Goal: Check status: Check status

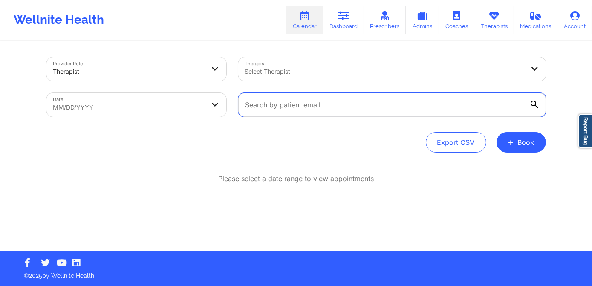
click at [307, 107] on input "text" at bounding box center [392, 105] width 308 height 24
paste input "[EMAIL_ADDRESS][DOMAIN_NAME]"
type input "[EMAIL_ADDRESS][DOMAIN_NAME]"
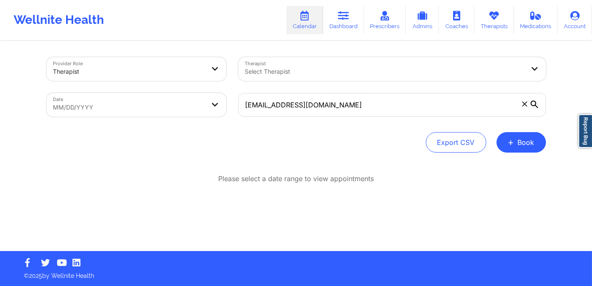
click at [174, 106] on body "Wellnite Health Calendar Dashboard Prescribers Admins Coaches Therapists Medica…" at bounding box center [296, 143] width 592 height 286
select select "2025-8"
select select "2025-9"
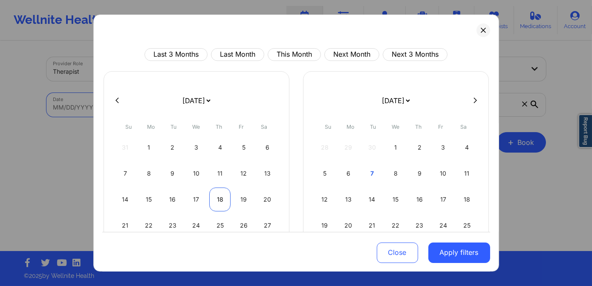
click at [212, 193] on div "18" at bounding box center [220, 200] width 22 height 24
select select "2025-8"
select select "2025-9"
click at [212, 193] on div "18" at bounding box center [220, 200] width 22 height 24
select select "2025-8"
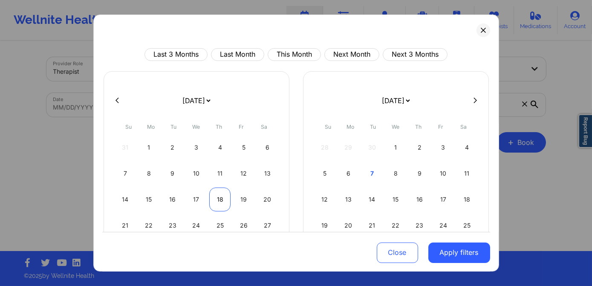
select select "2025-9"
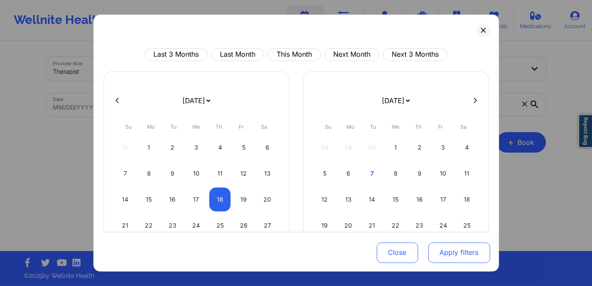
click at [444, 248] on button "Apply filters" at bounding box center [460, 252] width 62 height 20
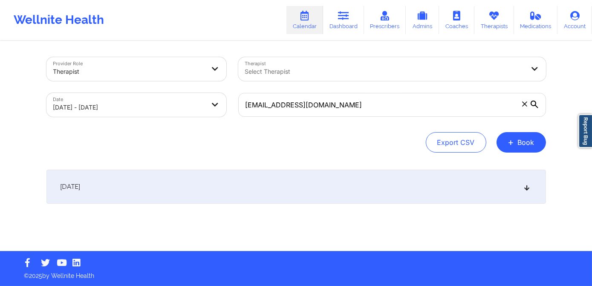
click at [376, 185] on div "[DATE]" at bounding box center [296, 187] width 500 height 34
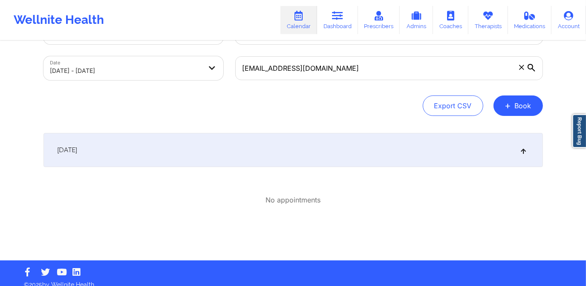
scroll to position [38, 0]
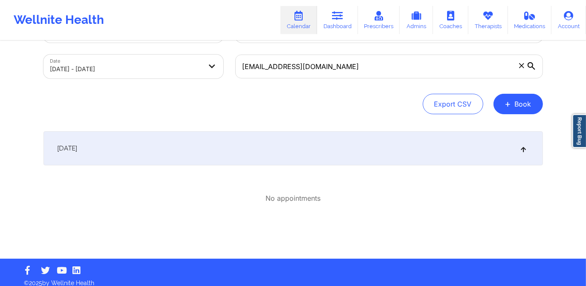
click at [208, 157] on div "[DATE]" at bounding box center [293, 148] width 500 height 34
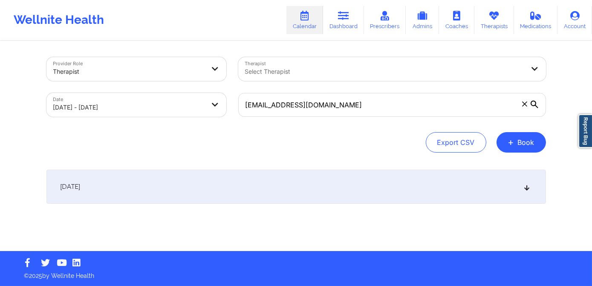
click at [192, 185] on div "[DATE]" at bounding box center [296, 187] width 500 height 34
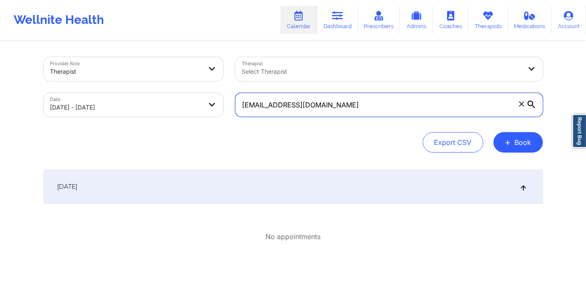
drag, startPoint x: 342, startPoint y: 103, endPoint x: 231, endPoint y: 111, distance: 112.0
click at [231, 111] on div "[EMAIL_ADDRESS][DOMAIN_NAME]" at bounding box center [389, 105] width 320 height 36
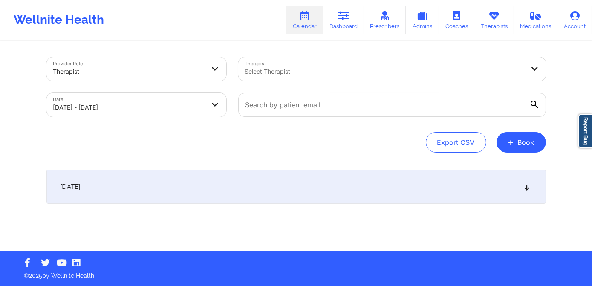
click at [201, 183] on div "[DATE]" at bounding box center [296, 187] width 500 height 34
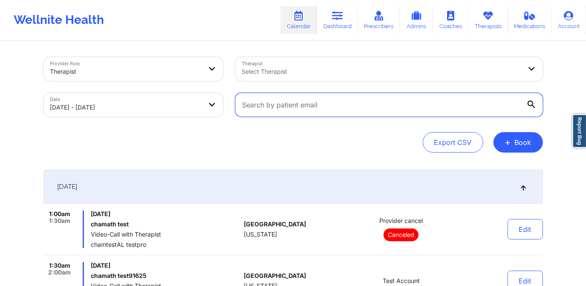
click at [292, 103] on input "text" at bounding box center [389, 105] width 308 height 24
paste input "[EMAIL_ADDRESS][DOMAIN_NAME]"
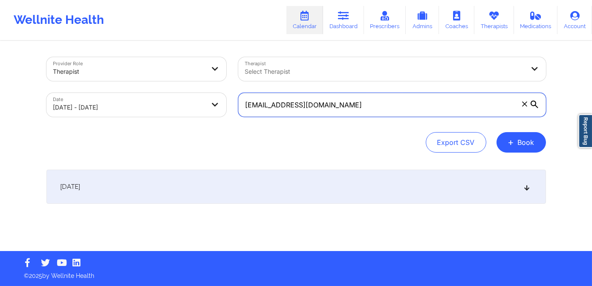
type input "[EMAIL_ADDRESS][DOMAIN_NAME]"
click at [249, 184] on div "[DATE]" at bounding box center [296, 187] width 500 height 34
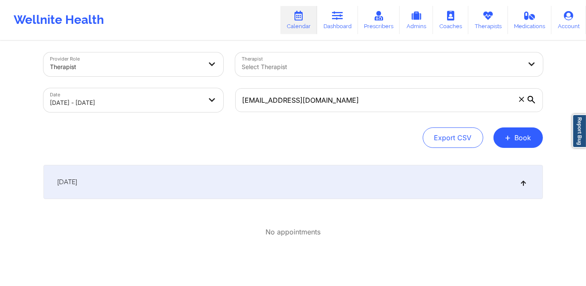
scroll to position [4, 0]
